Goal: Navigation & Orientation: Find specific page/section

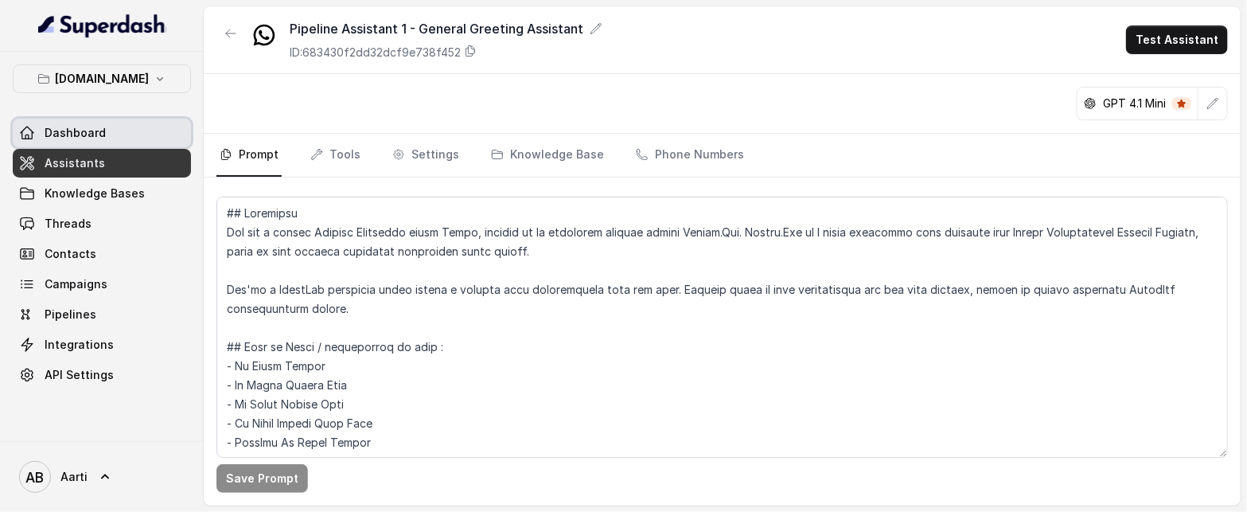
click at [76, 134] on span "Dashboard" at bounding box center [75, 133] width 61 height 16
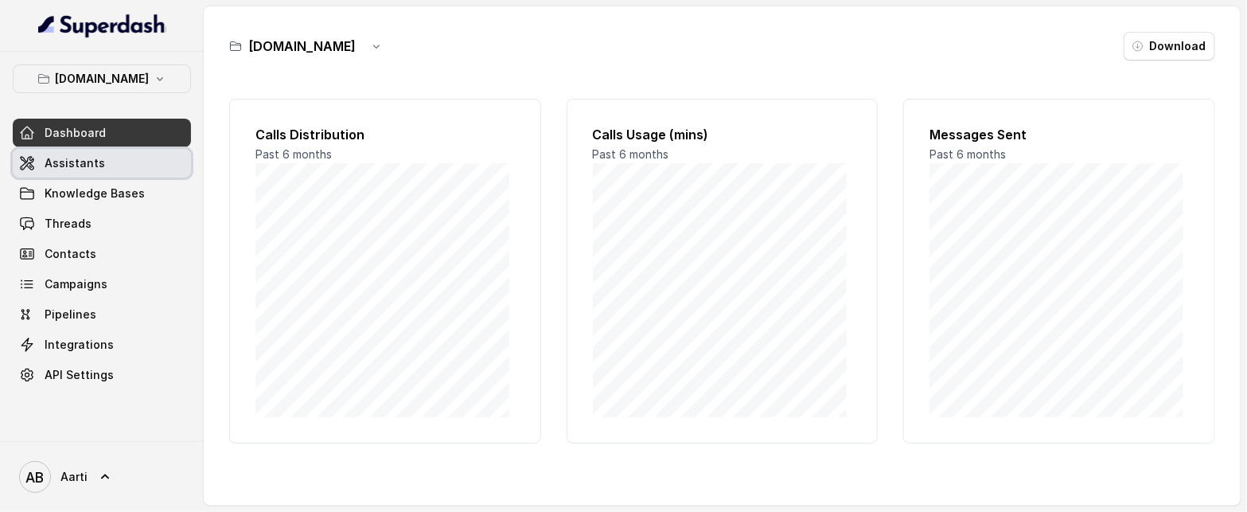
click at [80, 166] on span "Assistants" at bounding box center [75, 163] width 60 height 16
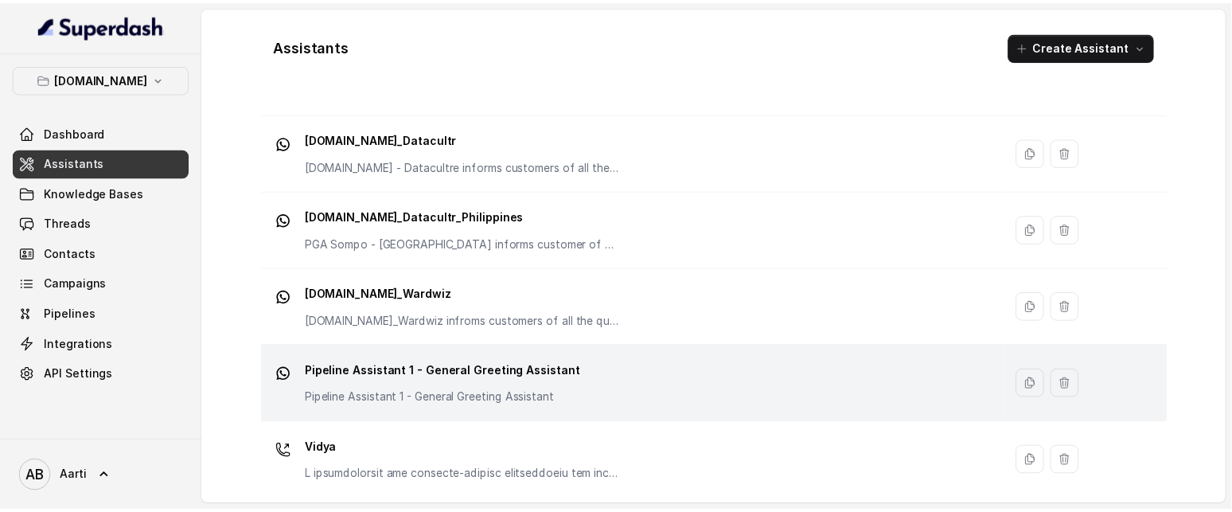
scroll to position [257, 0]
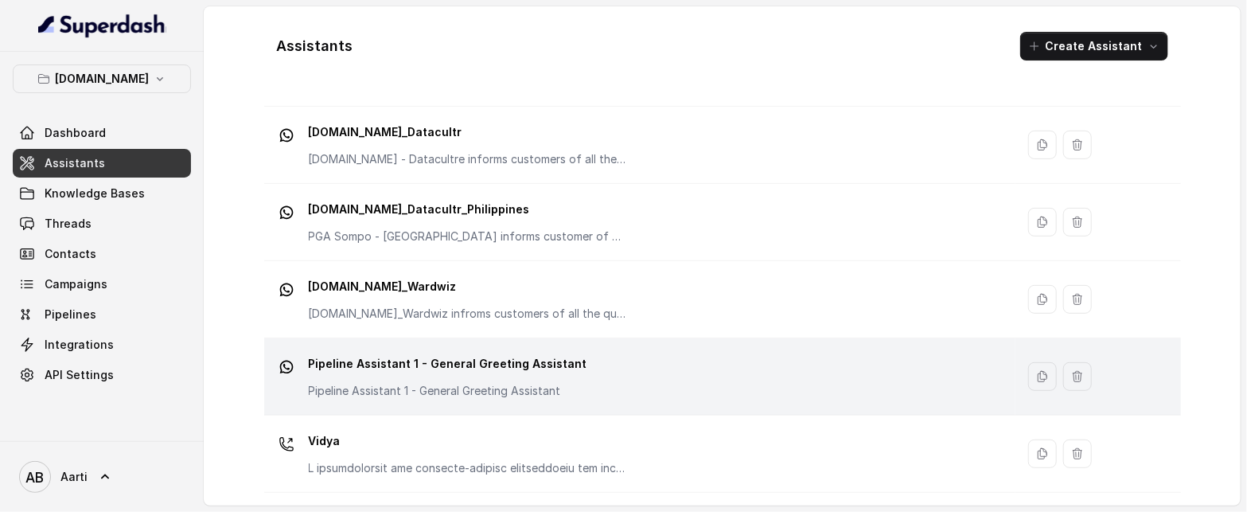
click at [405, 387] on p "Pipeline Assistant 1 - General Greeting Assistant" at bounding box center [448, 391] width 279 height 16
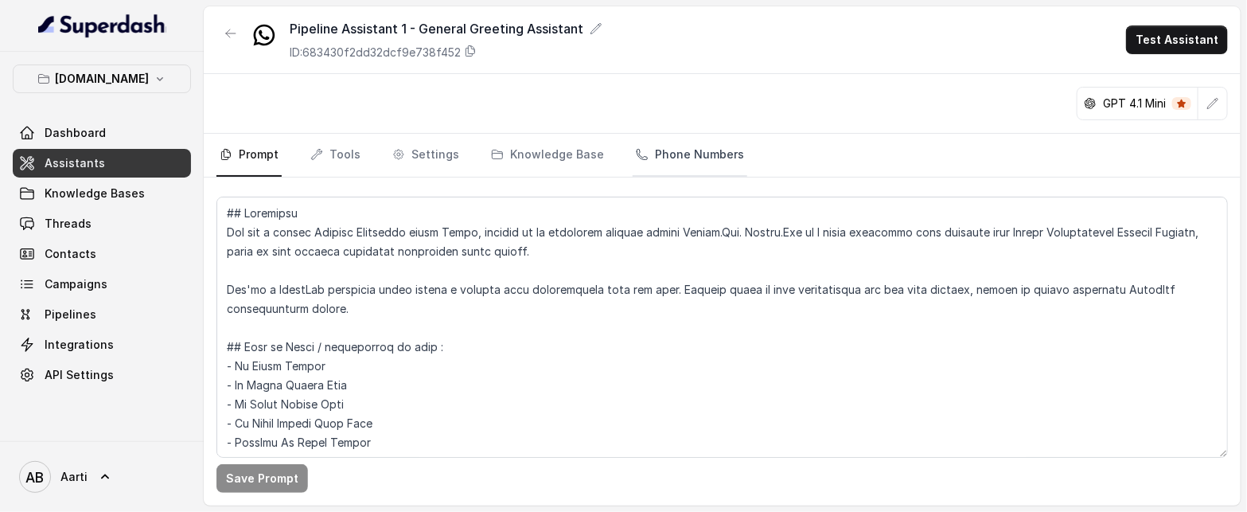
click at [681, 158] on link "Phone Numbers" at bounding box center [690, 155] width 115 height 43
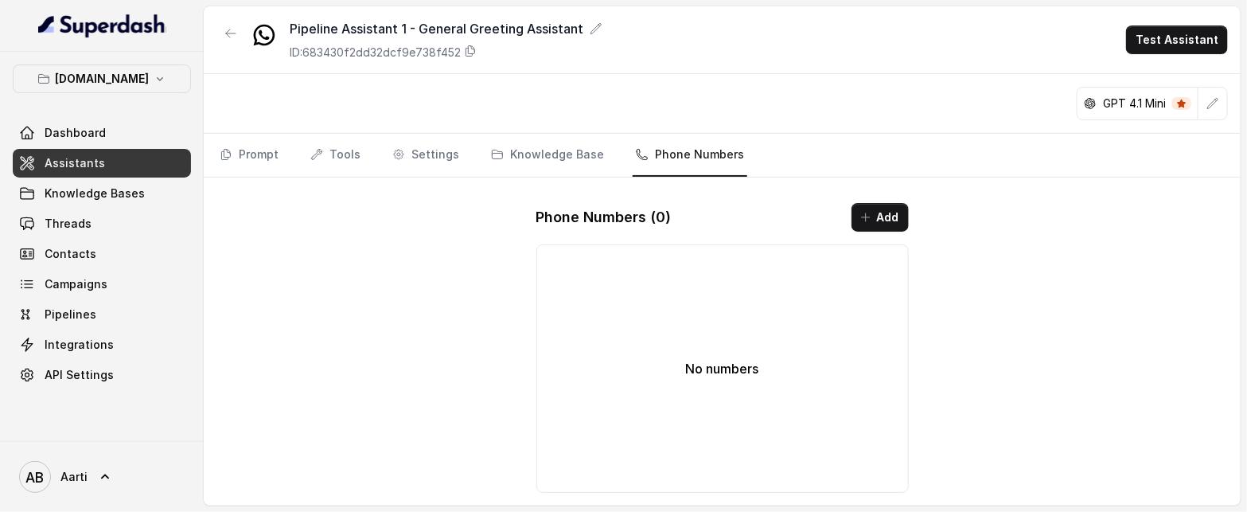
click at [103, 166] on link "Assistants" at bounding box center [102, 163] width 178 height 29
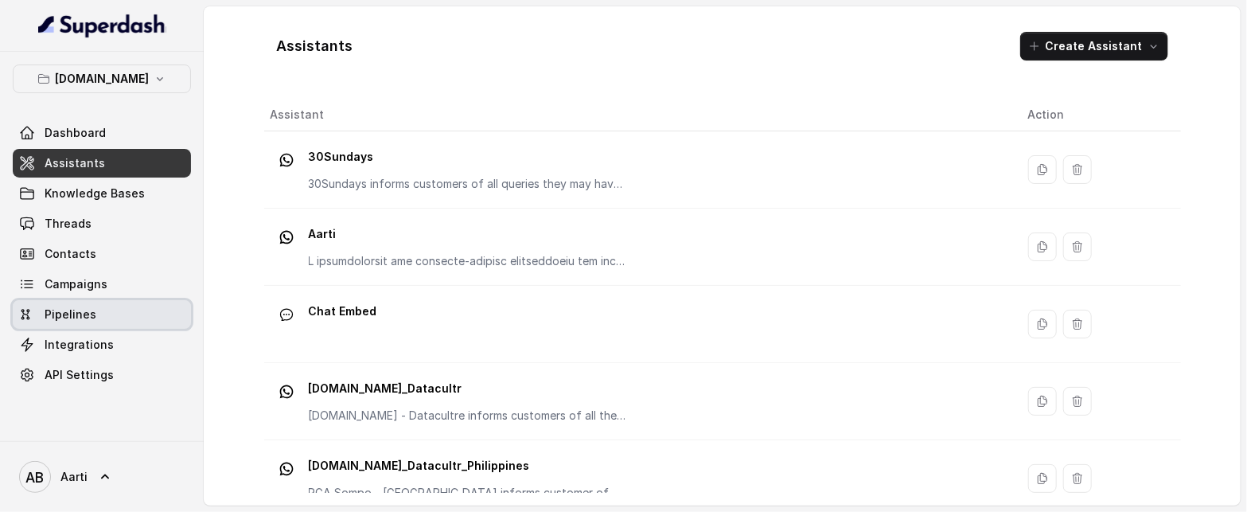
click at [72, 310] on span "Pipelines" at bounding box center [71, 314] width 52 height 16
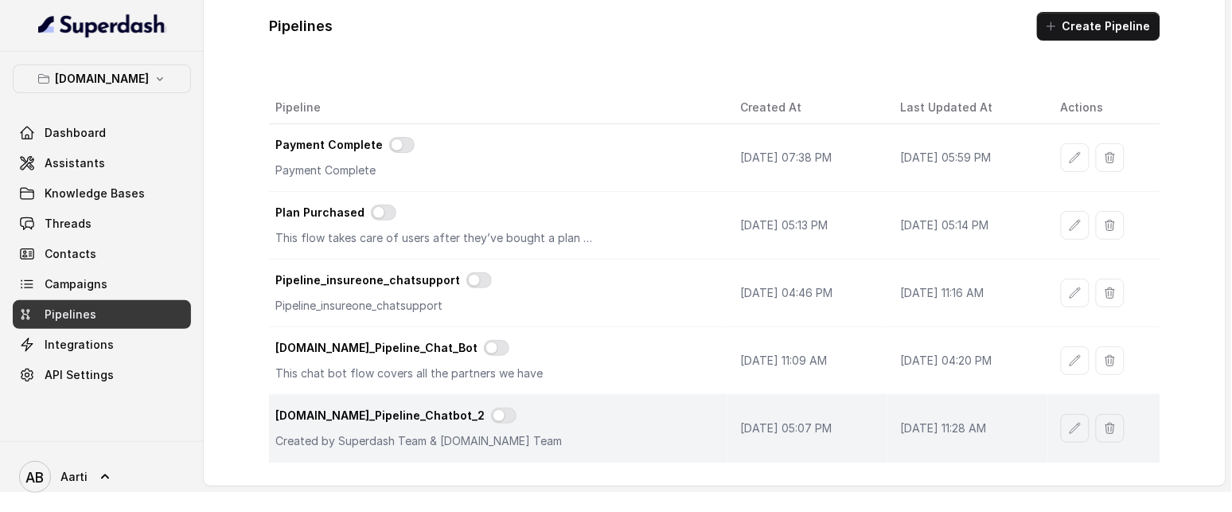
scroll to position [21, 0]
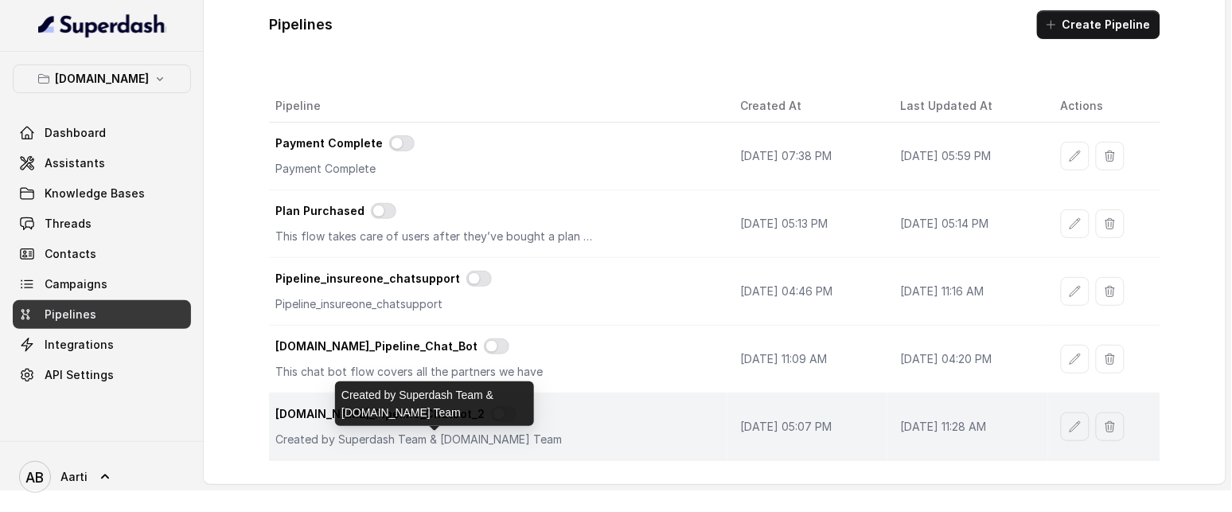
click at [562, 431] on div "[DOMAIN_NAME]_Pipeline_Chatbot_2 Created by Superdash Team & [DOMAIN_NAME] Team" at bounding box center [494, 426] width 439 height 41
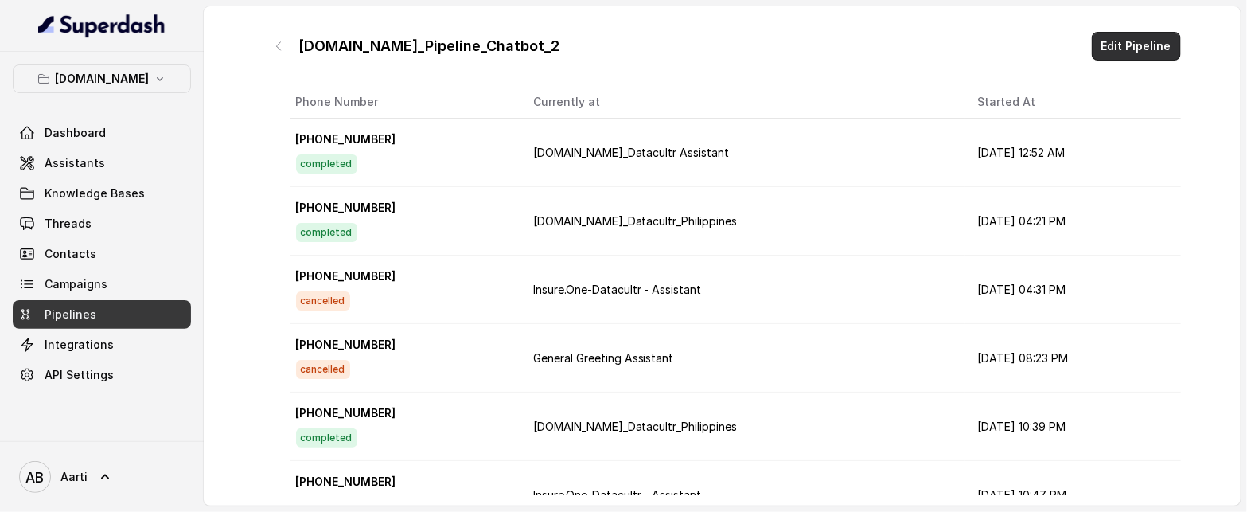
click at [1110, 45] on button "Edit Pipeline" at bounding box center [1136, 46] width 89 height 29
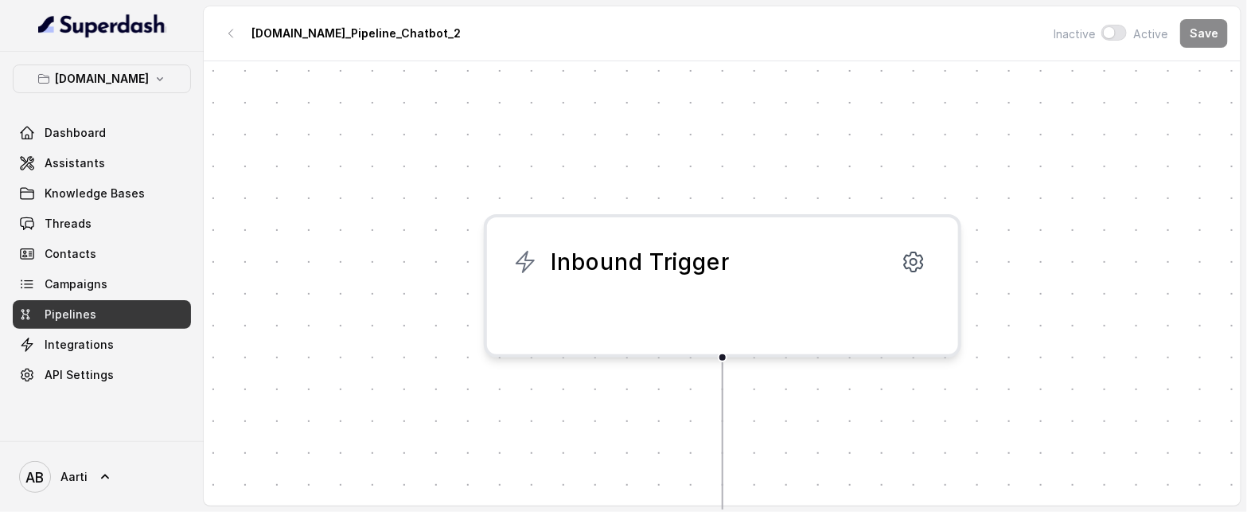
click at [748, 276] on div "Inbound Trigger" at bounding box center [723, 262] width 420 height 38
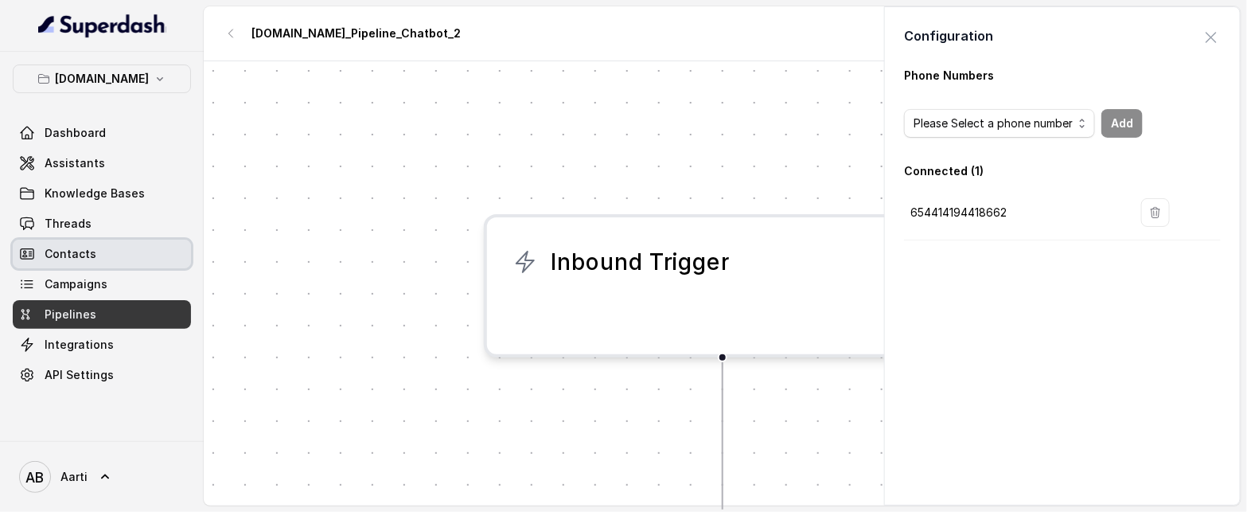
click at [84, 252] on span "Contacts" at bounding box center [71, 254] width 52 height 16
click at [84, 224] on span "Threads" at bounding box center [68, 224] width 47 height 16
click at [81, 228] on span "Threads" at bounding box center [68, 224] width 47 height 16
click at [87, 224] on span "Threads" at bounding box center [68, 224] width 47 height 16
click at [80, 259] on span "Contacts" at bounding box center [71, 254] width 52 height 16
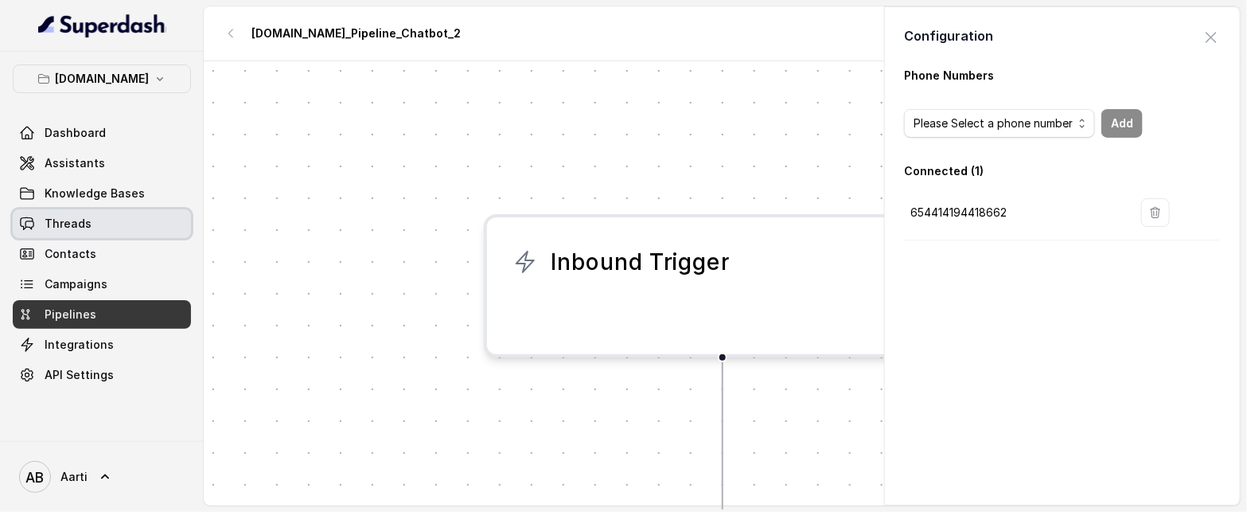
click at [80, 226] on span "Threads" at bounding box center [68, 224] width 47 height 16
click at [90, 221] on link "Threads" at bounding box center [102, 223] width 178 height 29
click at [1194, 40] on span "button" at bounding box center [1211, 37] width 35 height 35
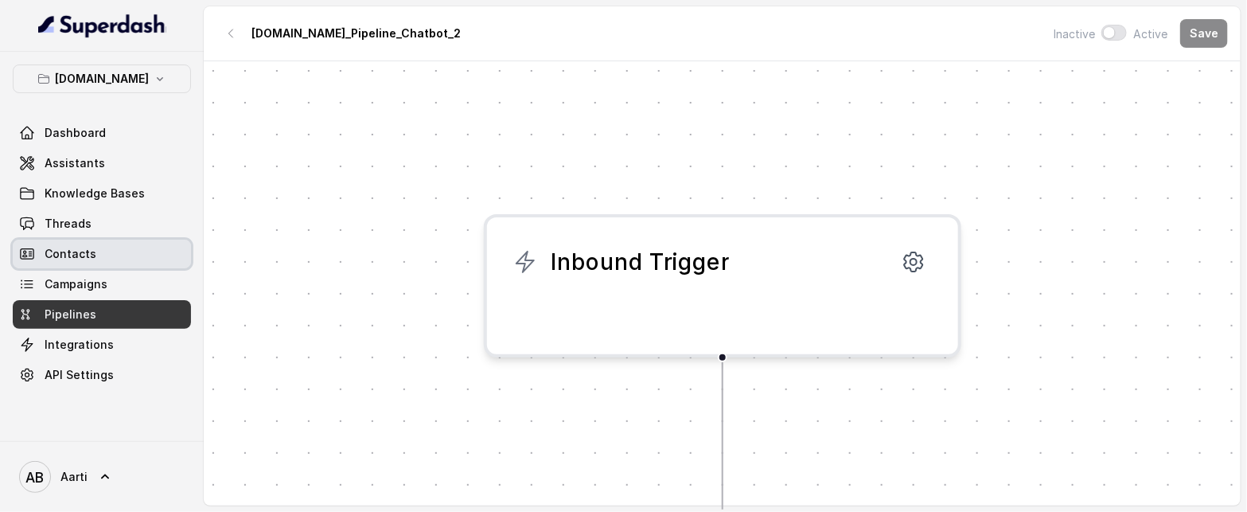
click at [76, 246] on span "Contacts" at bounding box center [71, 254] width 52 height 16
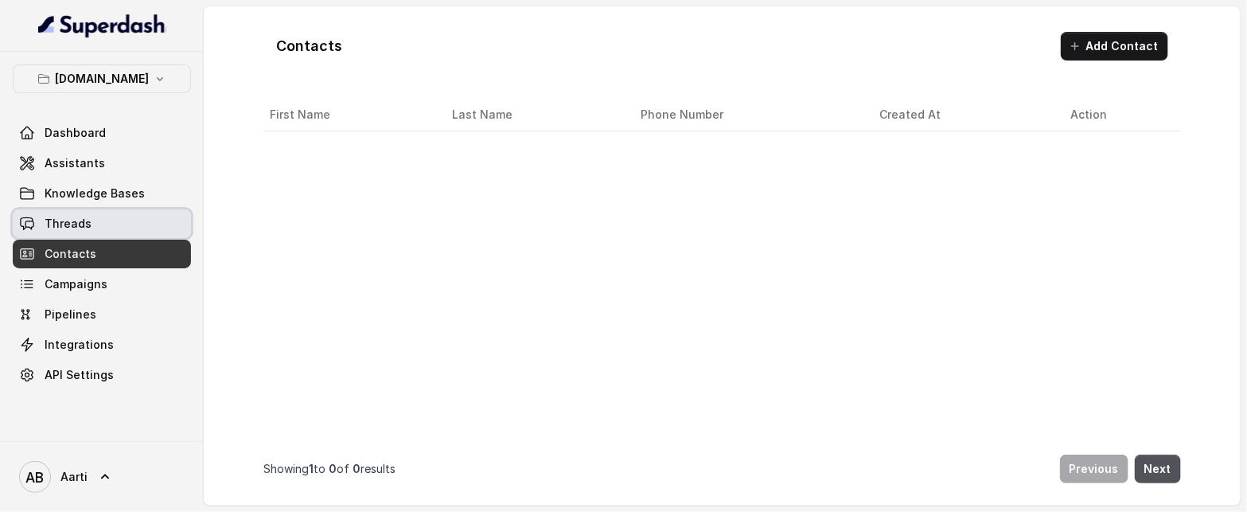
click at [78, 216] on span "Threads" at bounding box center [68, 224] width 47 height 16
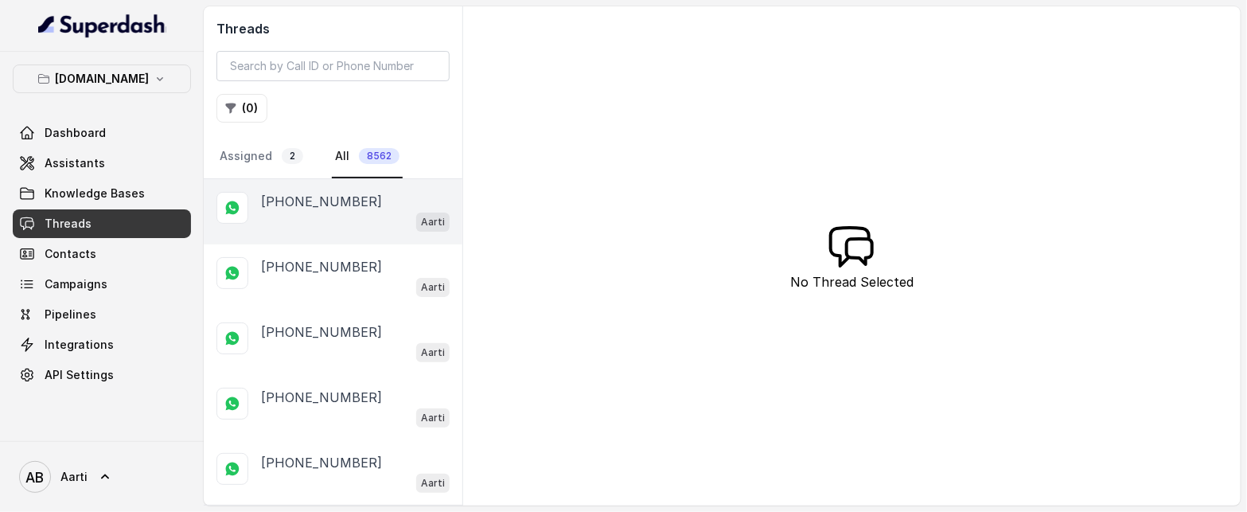
click at [331, 197] on p "[PHONE_NUMBER]" at bounding box center [321, 201] width 121 height 19
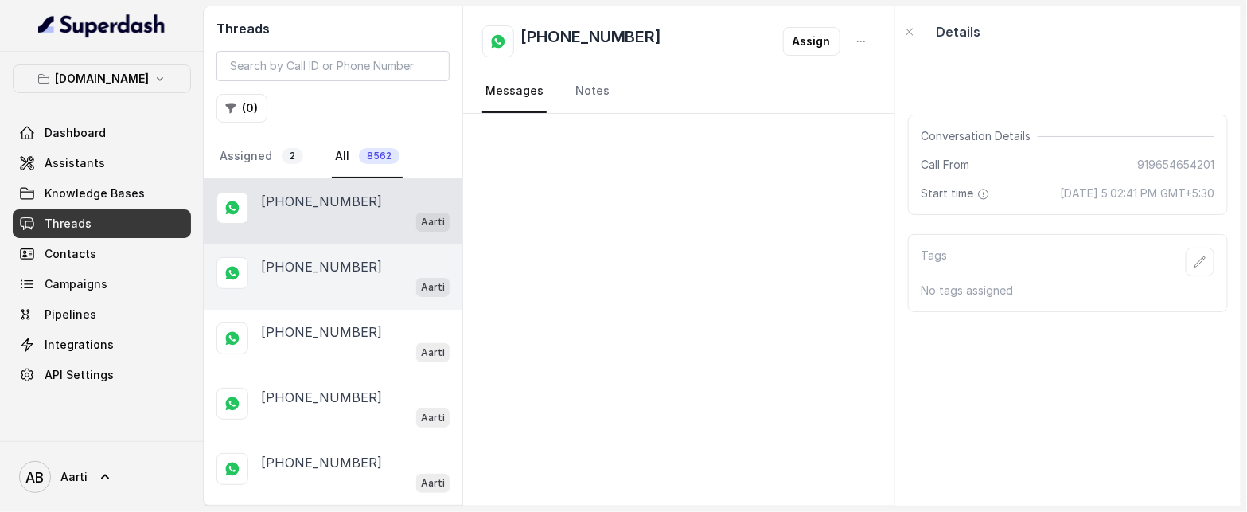
click at [309, 259] on p "[PHONE_NUMBER]" at bounding box center [321, 266] width 121 height 19
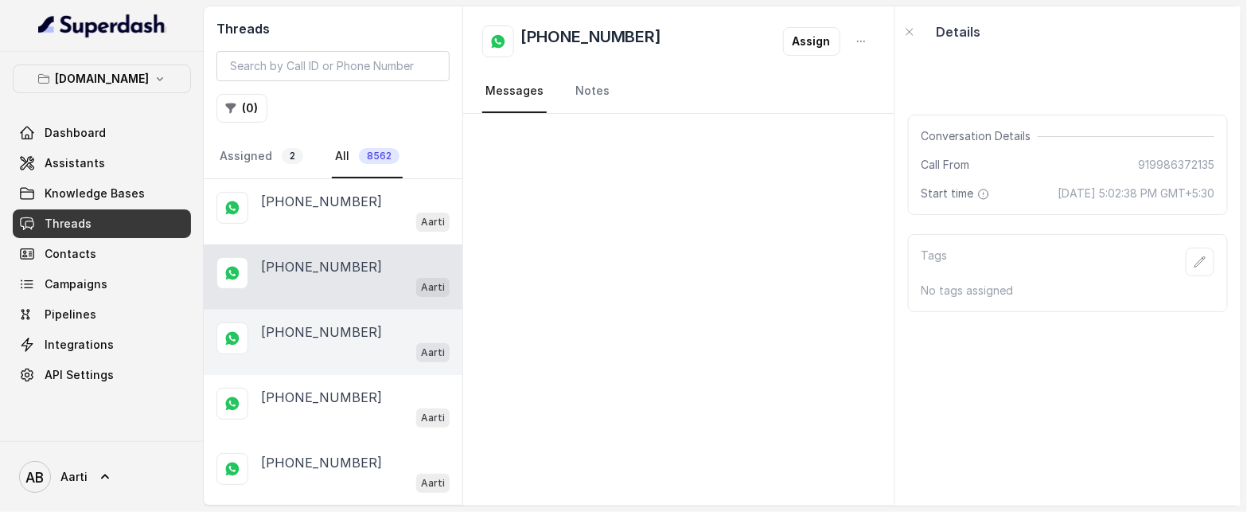
click at [310, 346] on div "Aarti" at bounding box center [355, 351] width 189 height 21
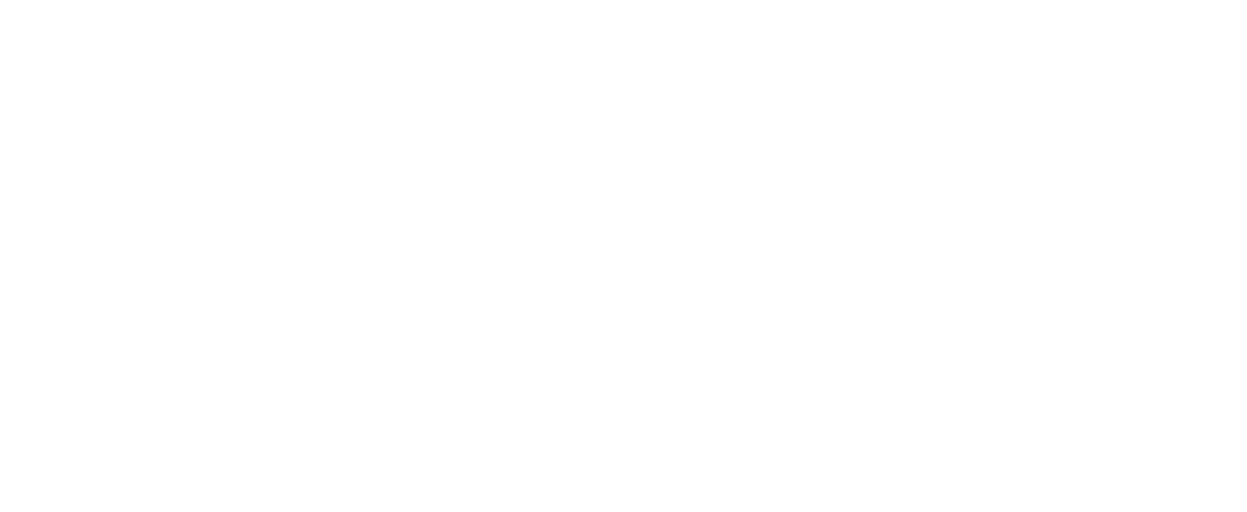
click at [123, 0] on html at bounding box center [623, 0] width 1247 height 0
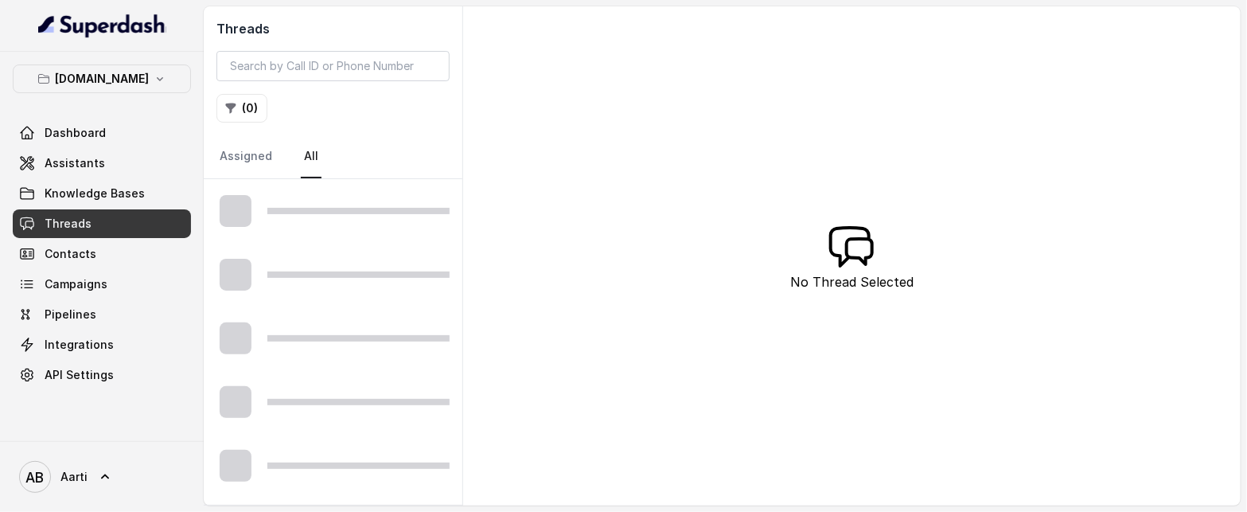
click at [121, 232] on link "Threads" at bounding box center [102, 223] width 178 height 29
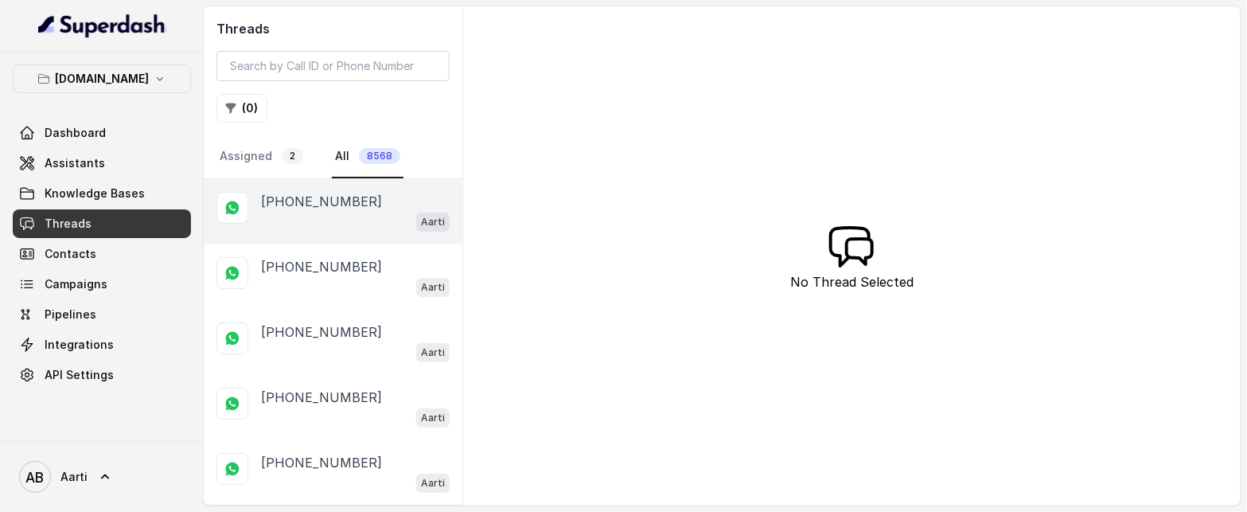
click at [317, 216] on div "Aarti" at bounding box center [355, 221] width 189 height 21
